Goal: Task Accomplishment & Management: Use online tool/utility

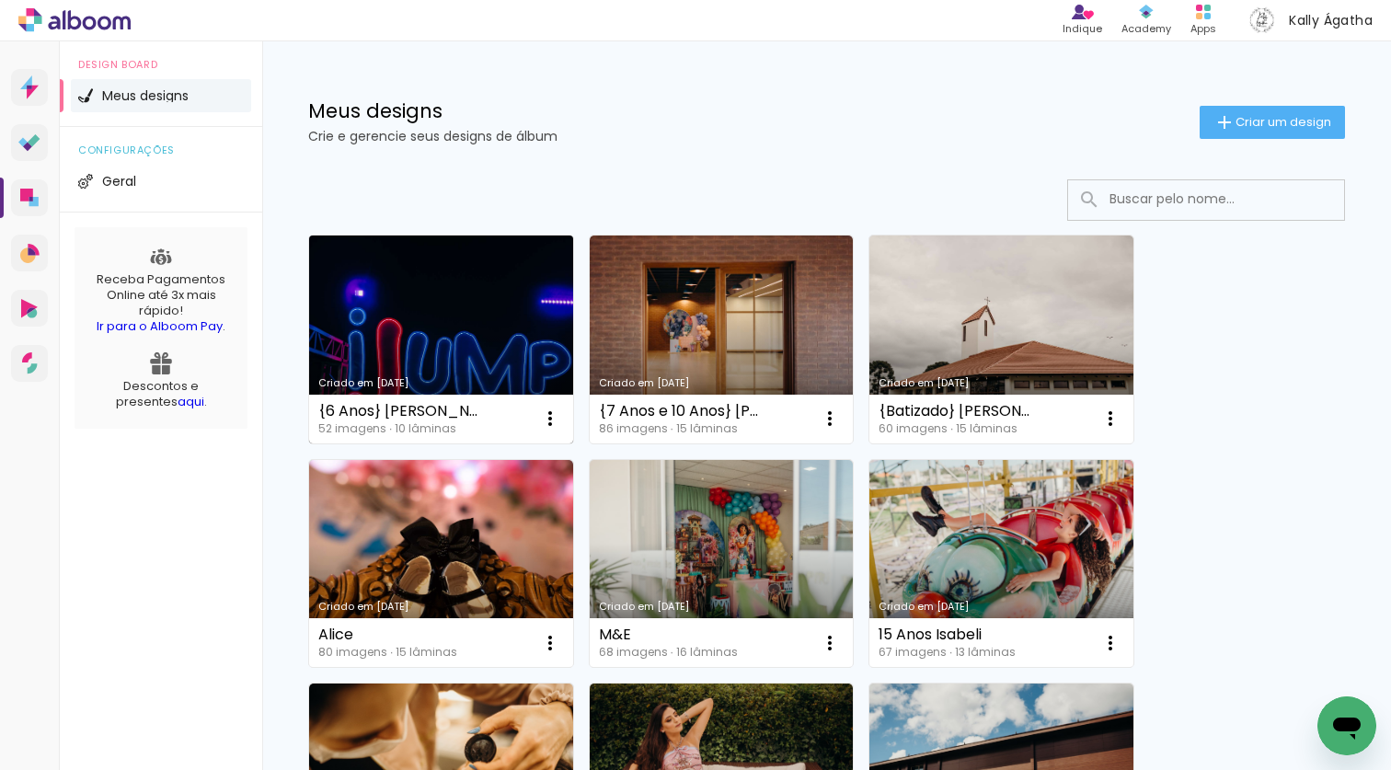
click at [461, 335] on link "Criado em [DATE]" at bounding box center [441, 339] width 264 height 208
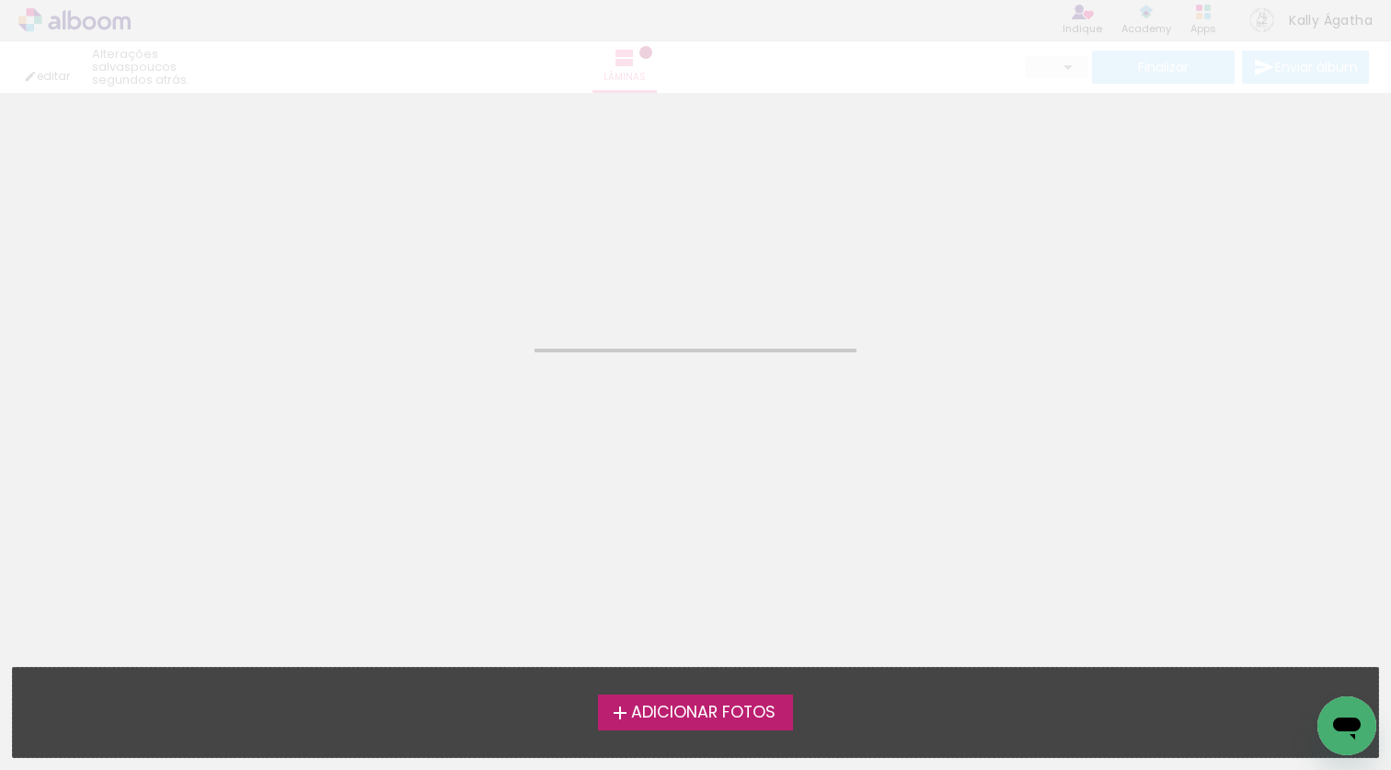
click at [461, 335] on neon-animated-pages "Confirmar Cancelar" at bounding box center [695, 431] width 1391 height 677
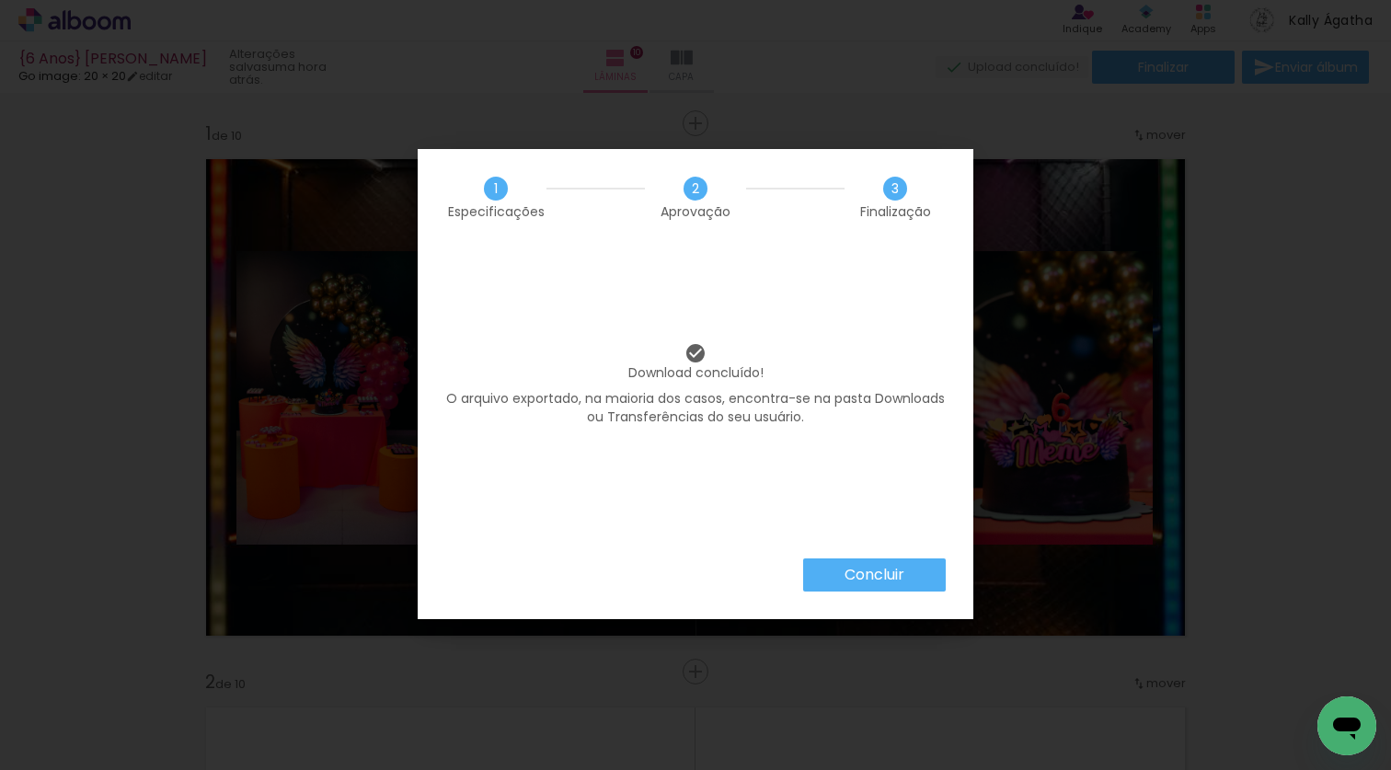
click at [0, 0] on slot "Concluir" at bounding box center [0, 0] width 0 height 0
